Goal: Register for event/course

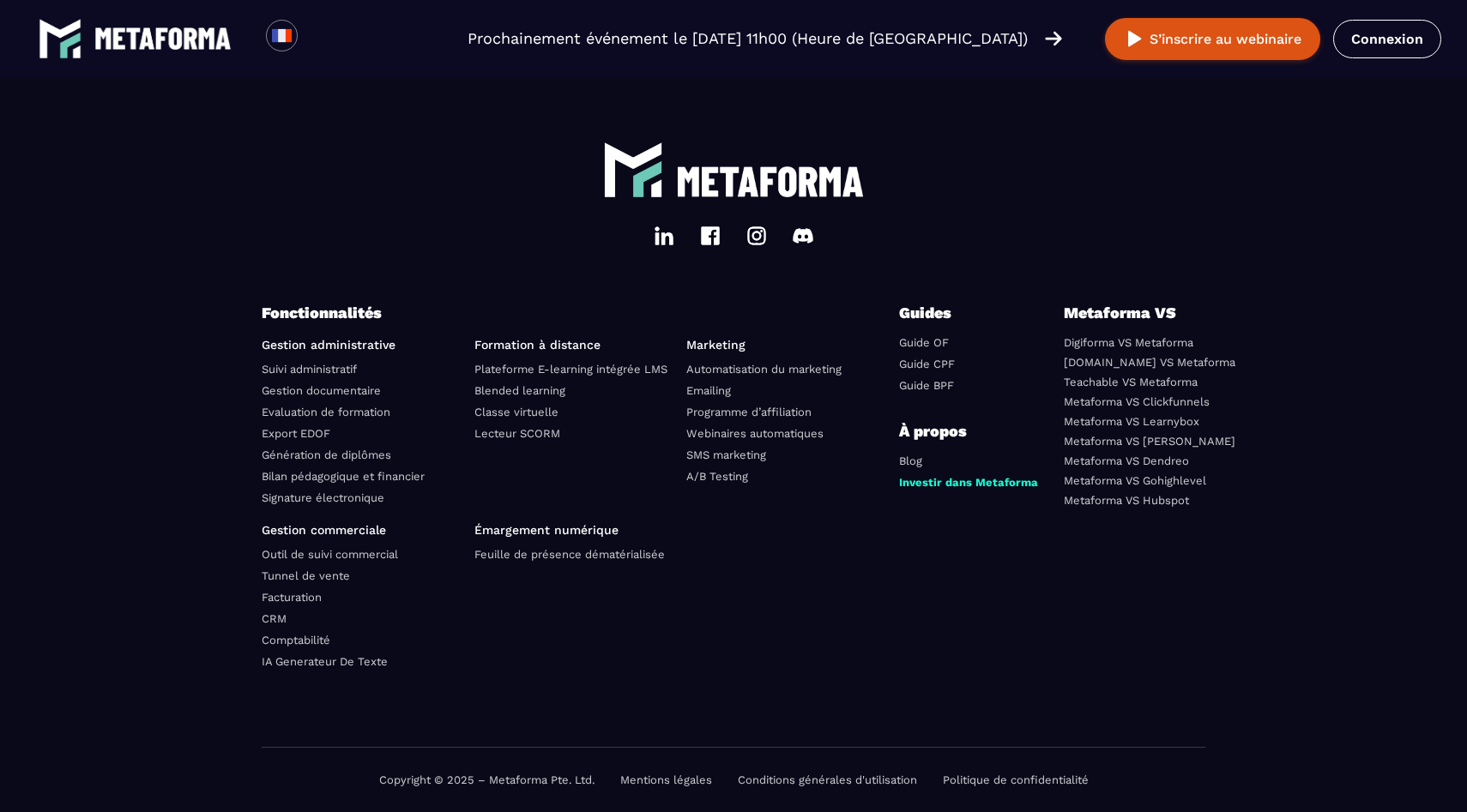
scroll to position [5028, 0]
click at [1165, 42] on button "S’inscrire au webinaire" at bounding box center [1213, 39] width 216 height 42
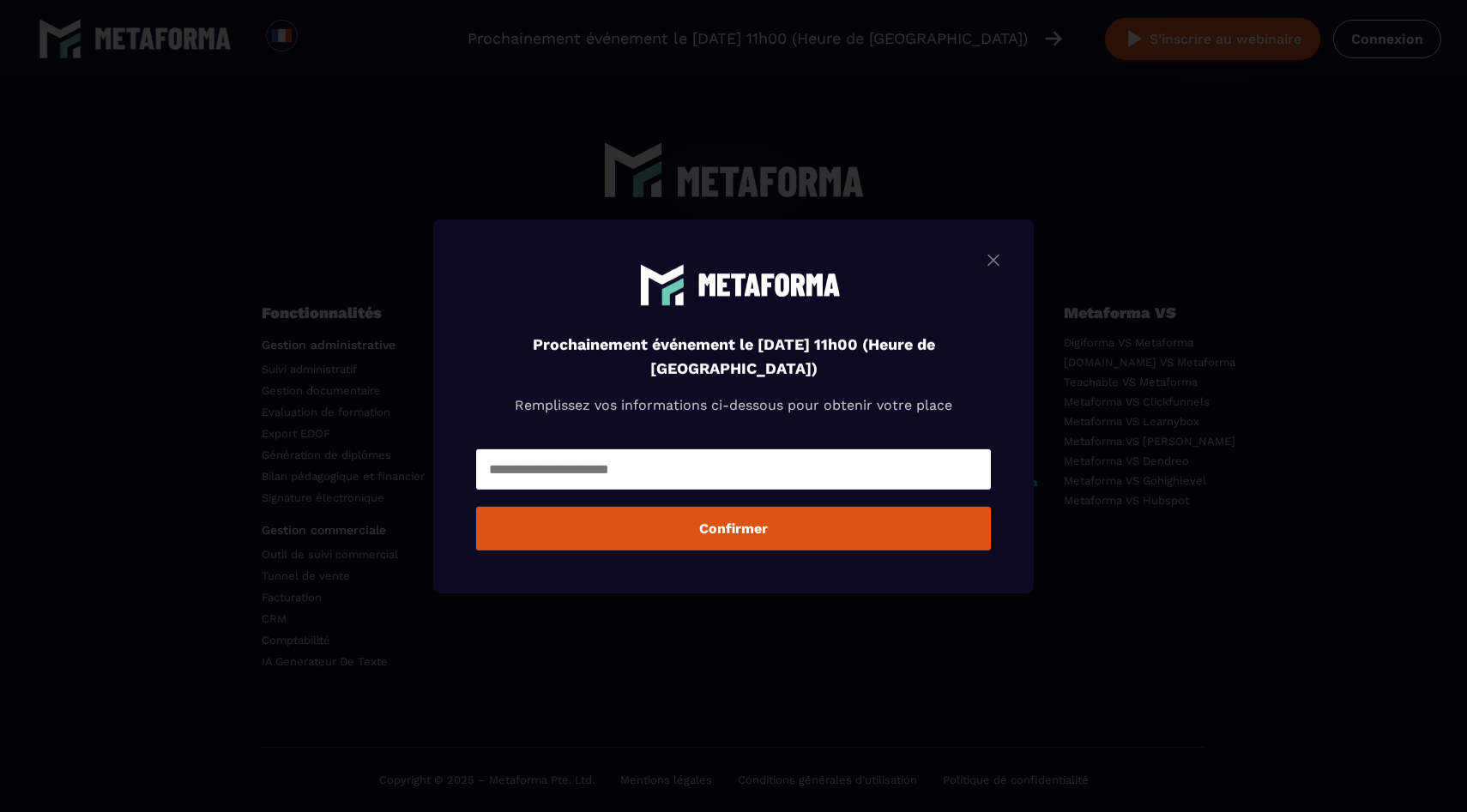
click at [654, 473] on input "Modal window" at bounding box center [734, 469] width 514 height 41
type input "**********"
click at [706, 528] on button "Confirmer" at bounding box center [734, 529] width 514 height 43
click at [994, 258] on img "Modal window" at bounding box center [993, 260] width 21 height 22
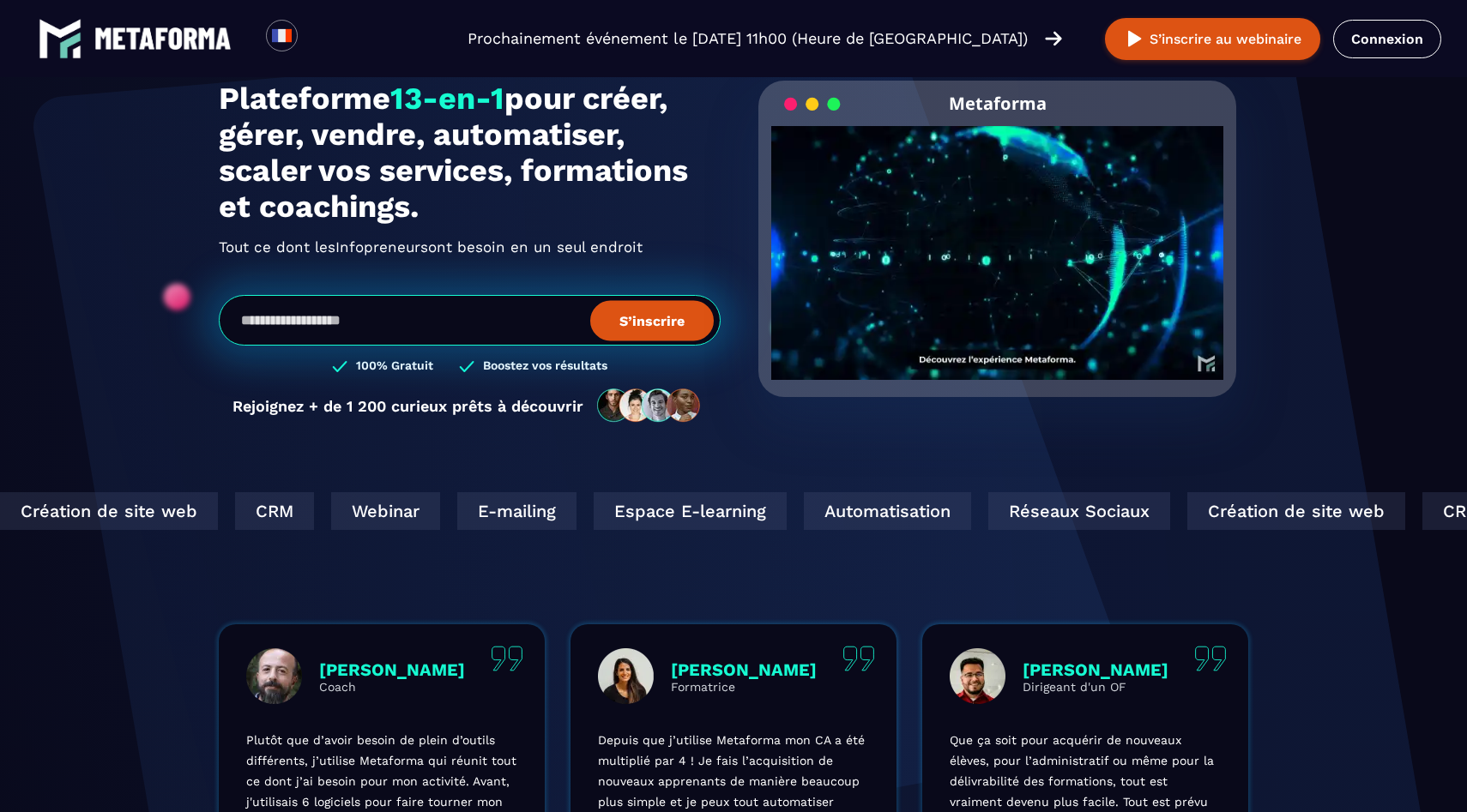
scroll to position [0, 0]
